Goal: Task Accomplishment & Management: Manage account settings

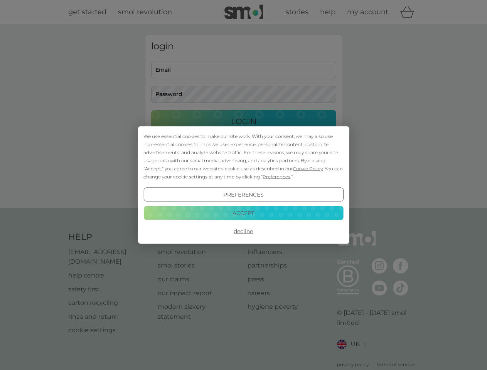
click at [308, 168] on span "Cookie Policy" at bounding box center [308, 169] width 30 height 6
click at [275, 176] on div "login Email Password Login ● ● ● ● ● ● ● ● ● ● ● ● ● ● ● ● ● ● ● ● ● ● ● ● ● ● …" at bounding box center [243, 116] width 196 height 162
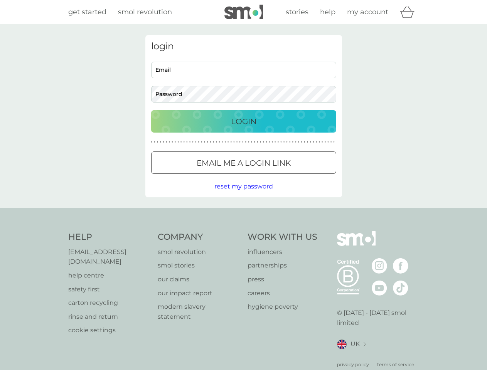
click at [243, 195] on div "login Email Password Login ● ● ● ● ● ● ● ● ● ● ● ● ● ● ● ● ● ● ● ● ● ● ● ● ● ● …" at bounding box center [243, 116] width 196 height 162
click at [243, 231] on div "Help [EMAIL_ADDRESS][DOMAIN_NAME] help centre safety first carton recycling rin…" at bounding box center [243, 299] width 351 height 137
click at [243, 213] on div "Help [EMAIL_ADDRESS][DOMAIN_NAME] help centre safety first carton recycling rin…" at bounding box center [243, 299] width 487 height 183
